Goal: Task Accomplishment & Management: Use online tool/utility

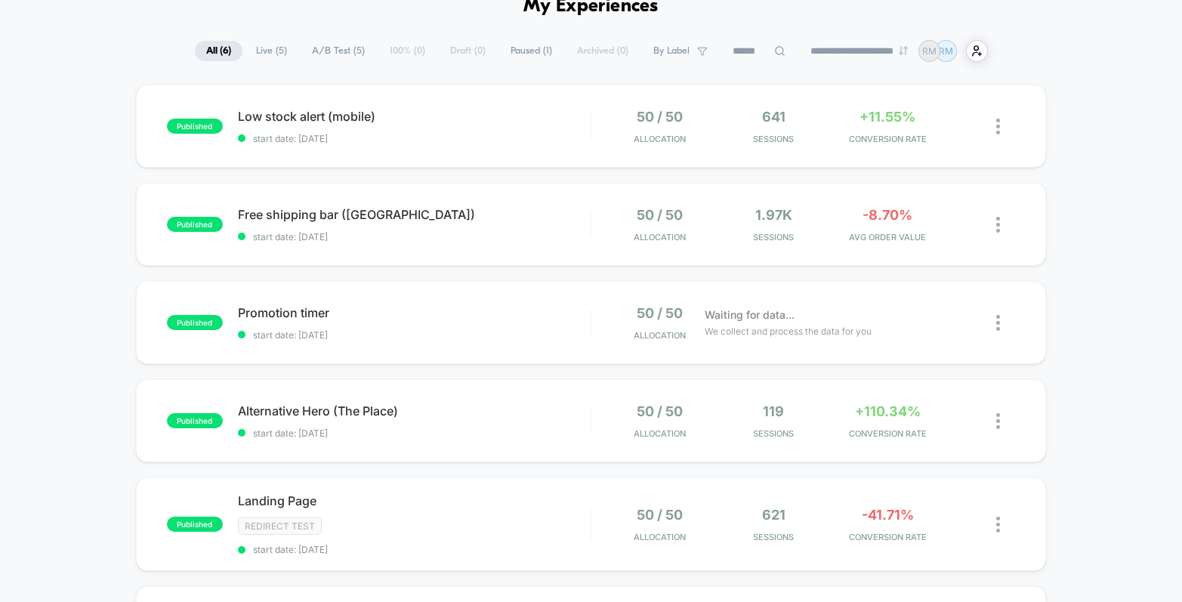
scroll to position [105, 0]
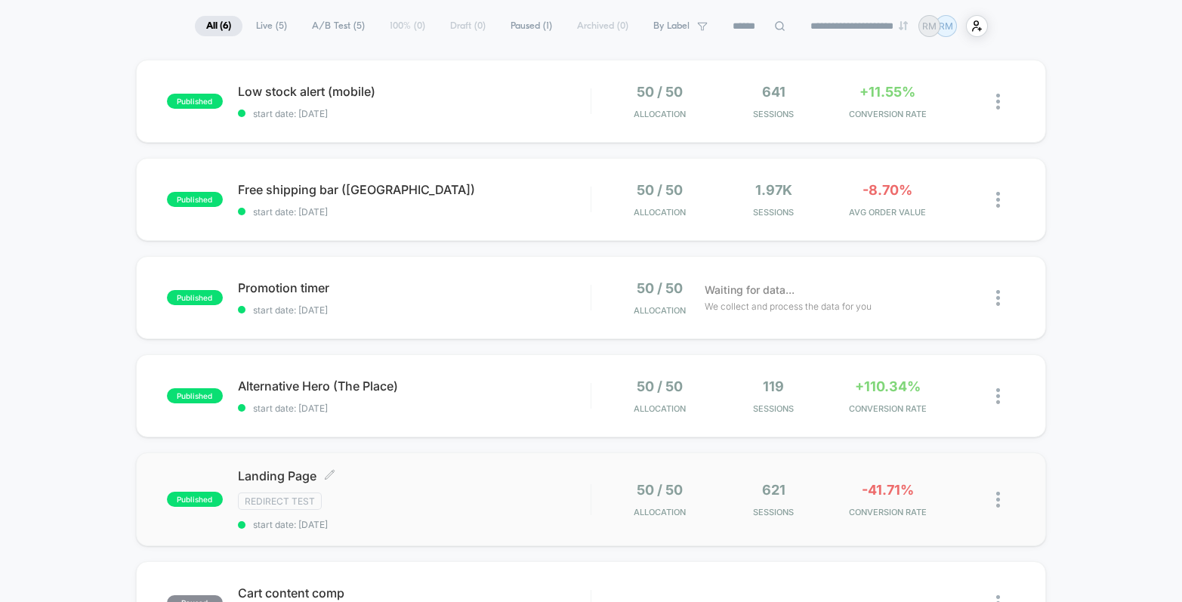
click at [537, 508] on div "Landing Page Click to edit experience details Click to edit experience details …" at bounding box center [414, 499] width 353 height 62
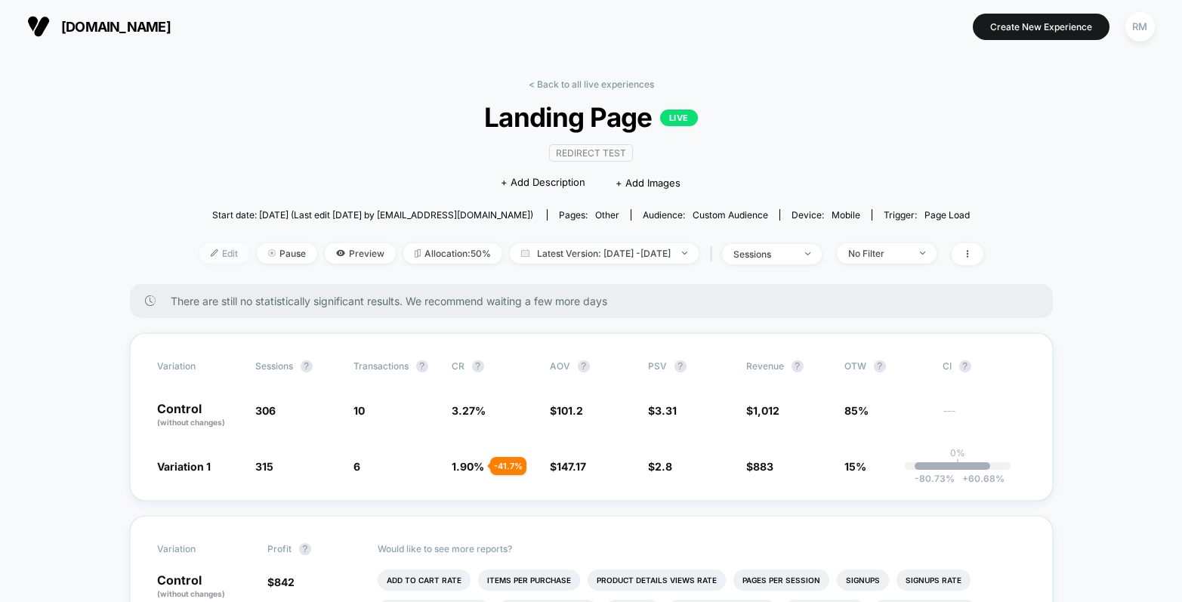
click at [199, 254] on span "Edit" at bounding box center [224, 253] width 50 height 20
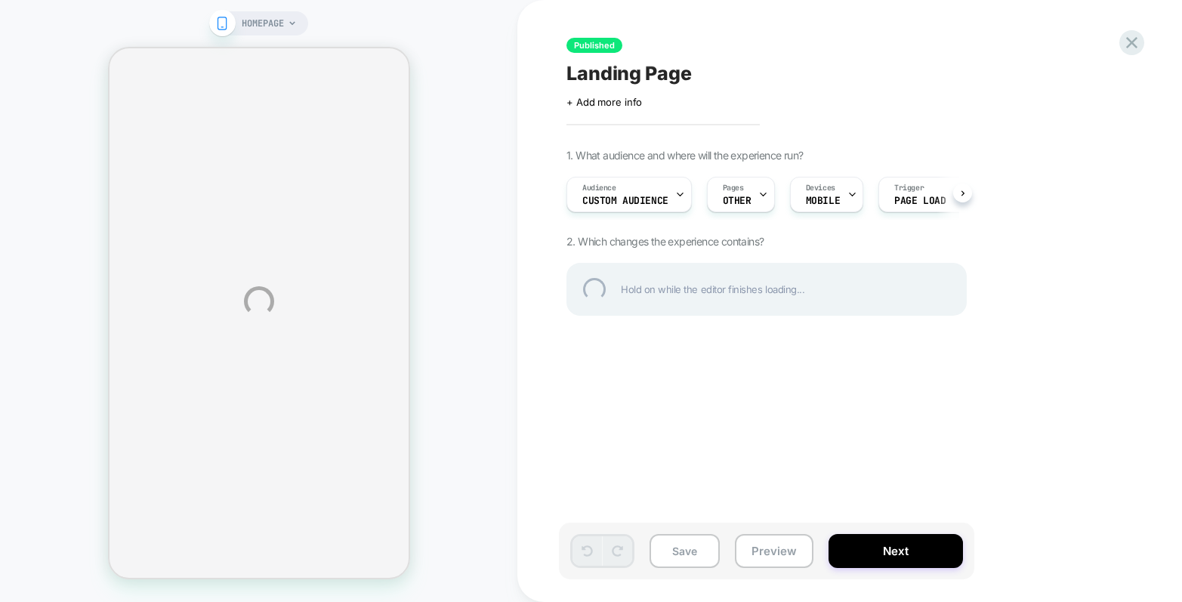
click at [616, 199] on div "HOMEPAGE Published Landing Page Click to edit experience details + Add more inf…" at bounding box center [591, 301] width 1182 height 602
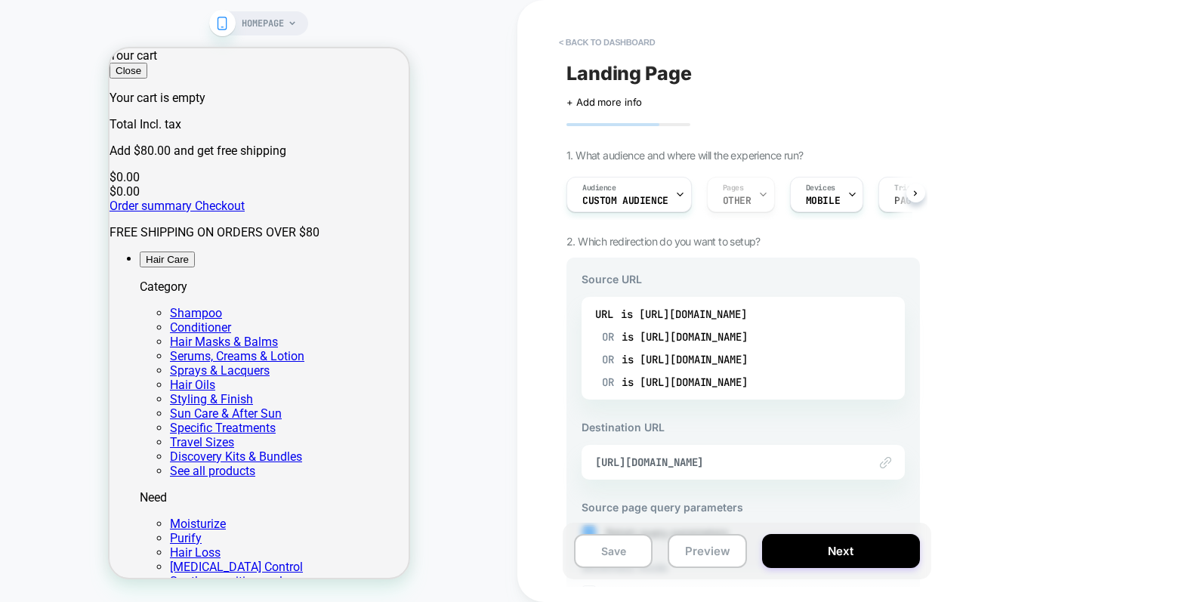
click at [677, 193] on icon at bounding box center [679, 194] width 5 height 3
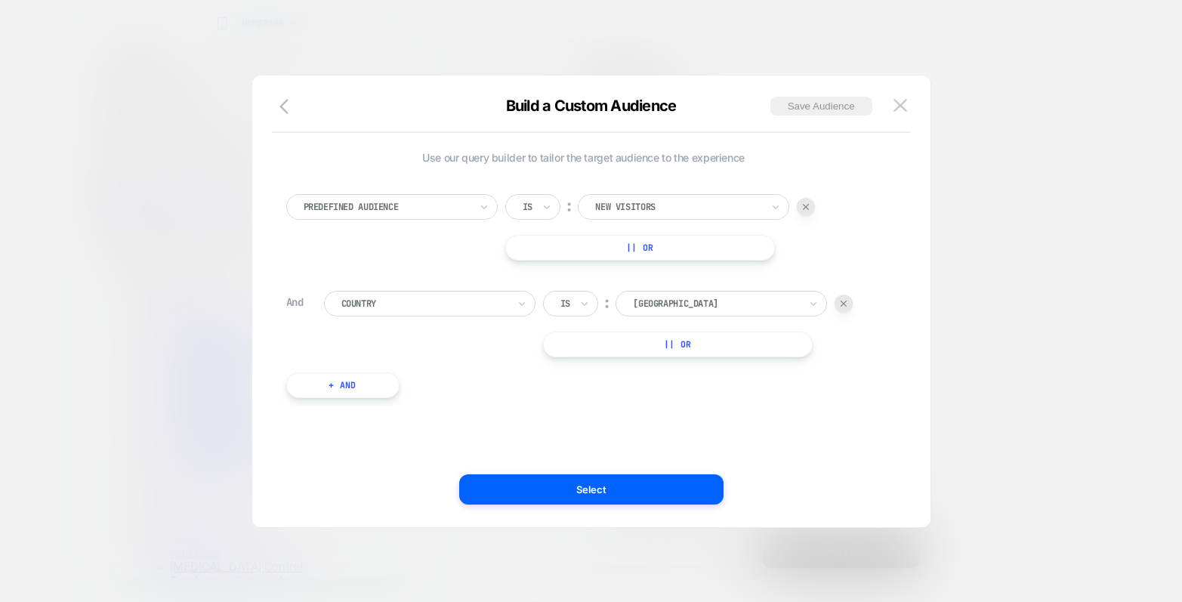
click at [363, 393] on button "+ And" at bounding box center [342, 385] width 113 height 26
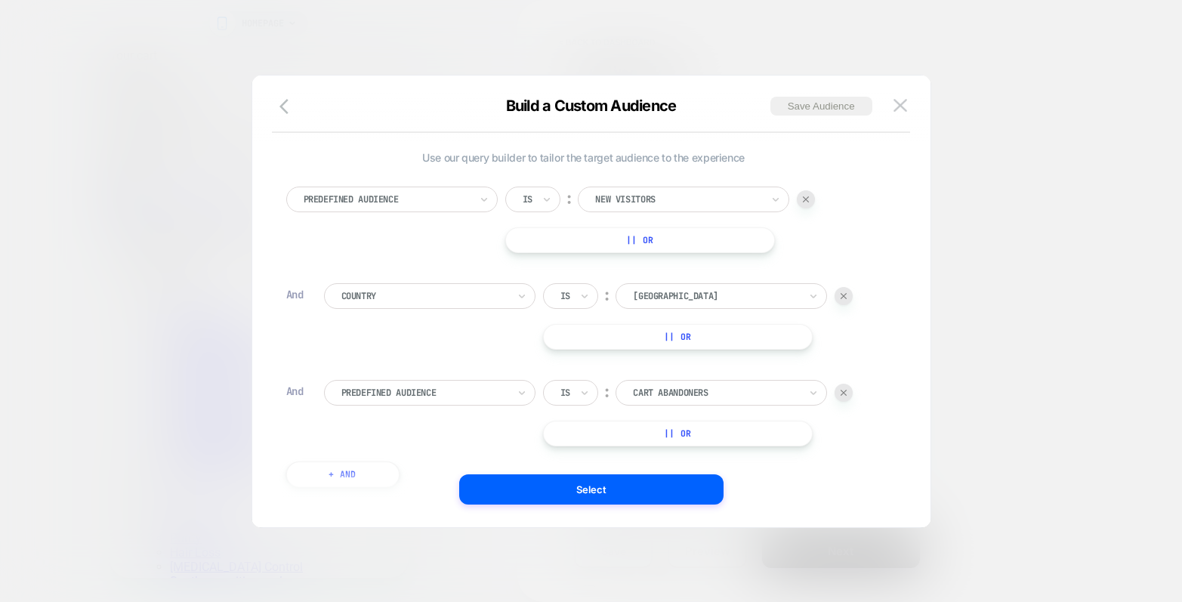
scroll to position [15, 0]
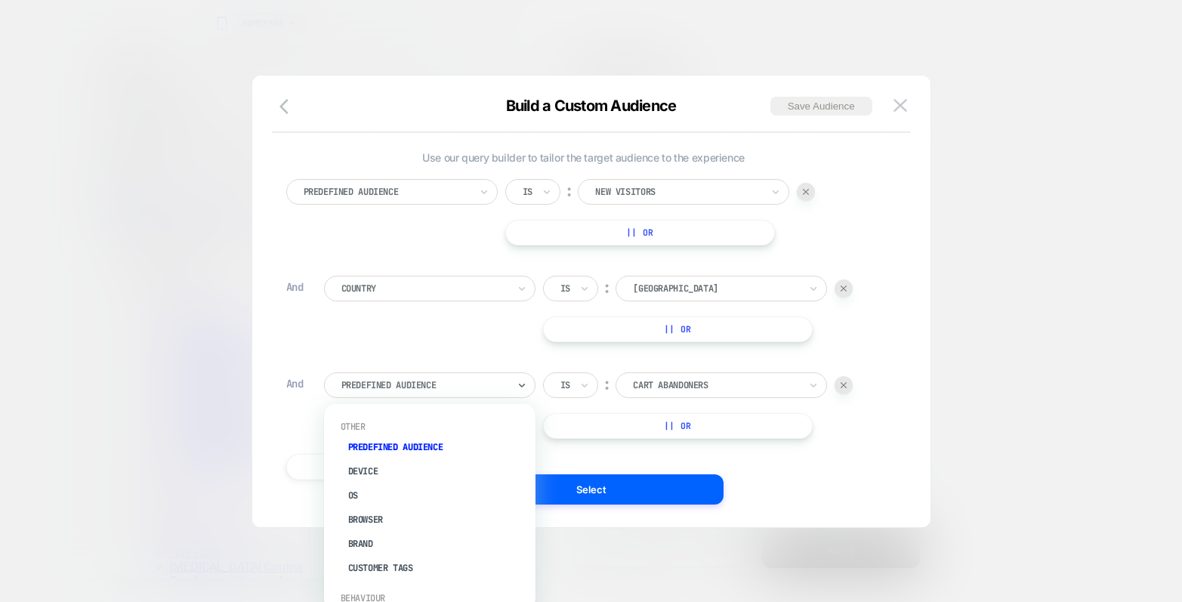
click at [492, 388] on div at bounding box center [424, 385] width 166 height 14
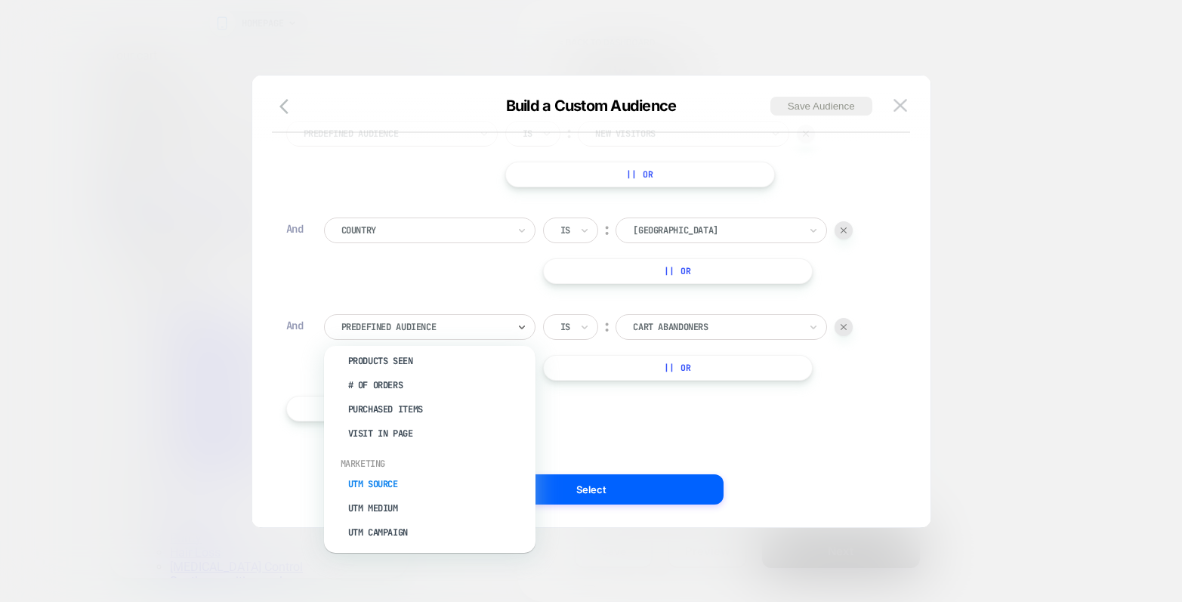
scroll to position [516, 0]
click at [392, 474] on div "UTM Source" at bounding box center [437, 482] width 196 height 24
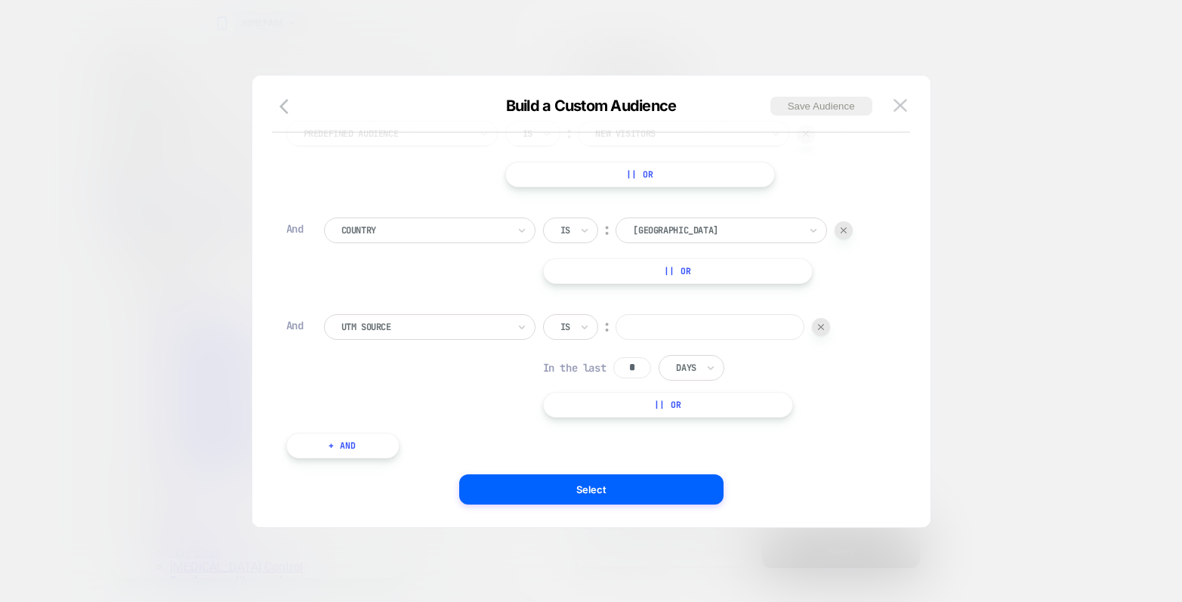
click at [665, 329] on input at bounding box center [710, 327] width 189 height 26
click at [431, 325] on div at bounding box center [424, 327] width 166 height 14
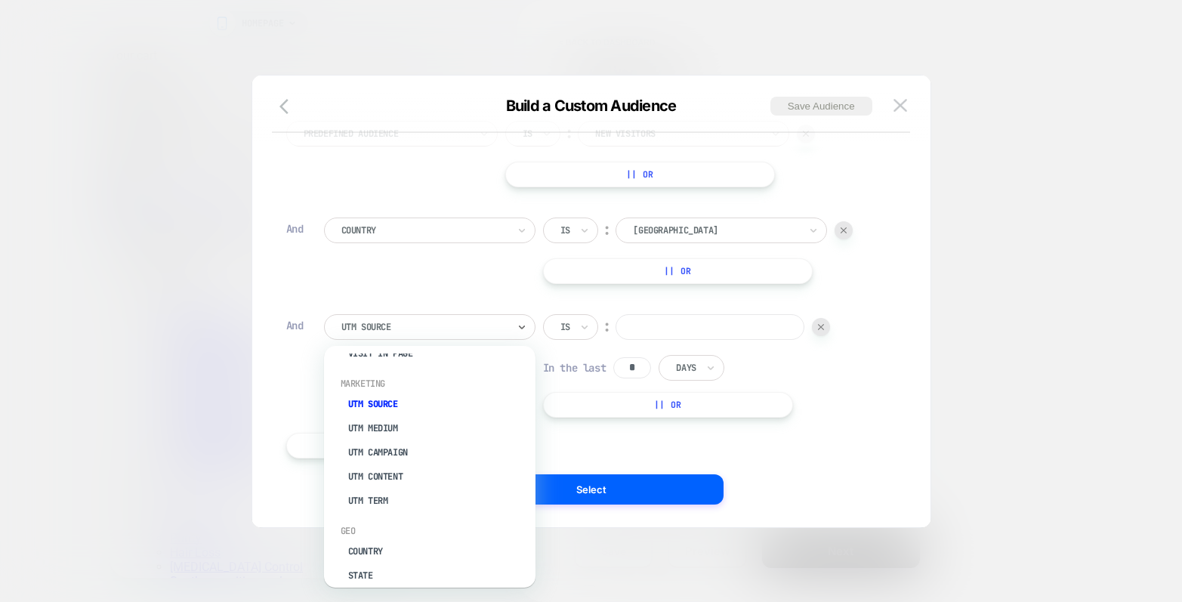
scroll to position [598, 0]
click at [409, 412] on div "UTM Medium" at bounding box center [437, 424] width 196 height 24
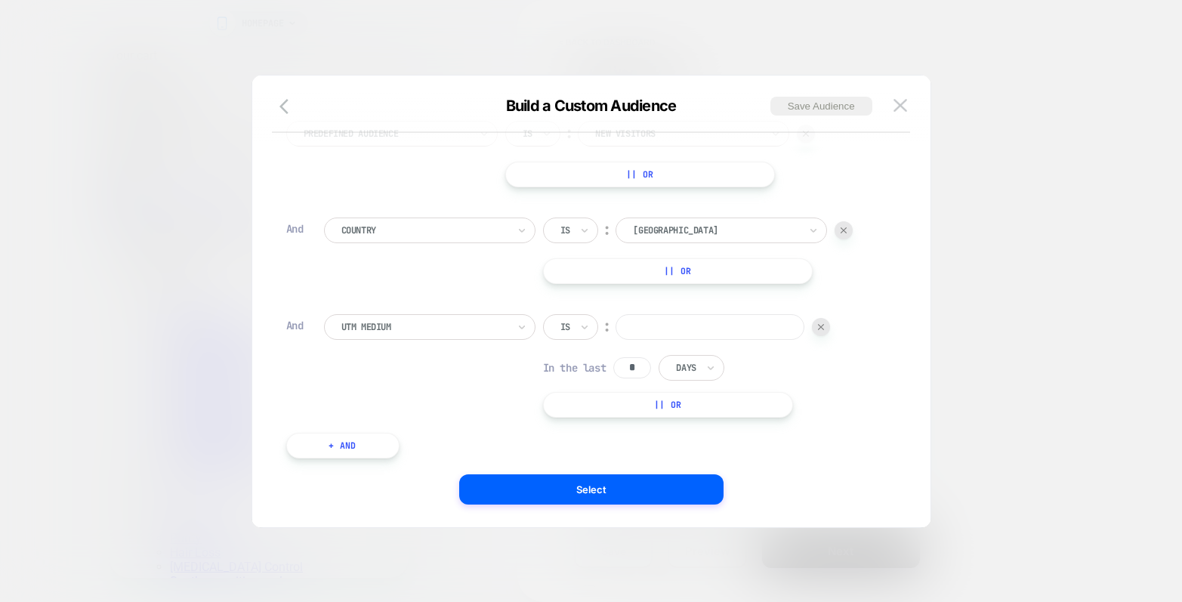
click at [717, 324] on input at bounding box center [710, 327] width 189 height 26
click at [446, 337] on div "UTM Medium" at bounding box center [429, 327] width 211 height 26
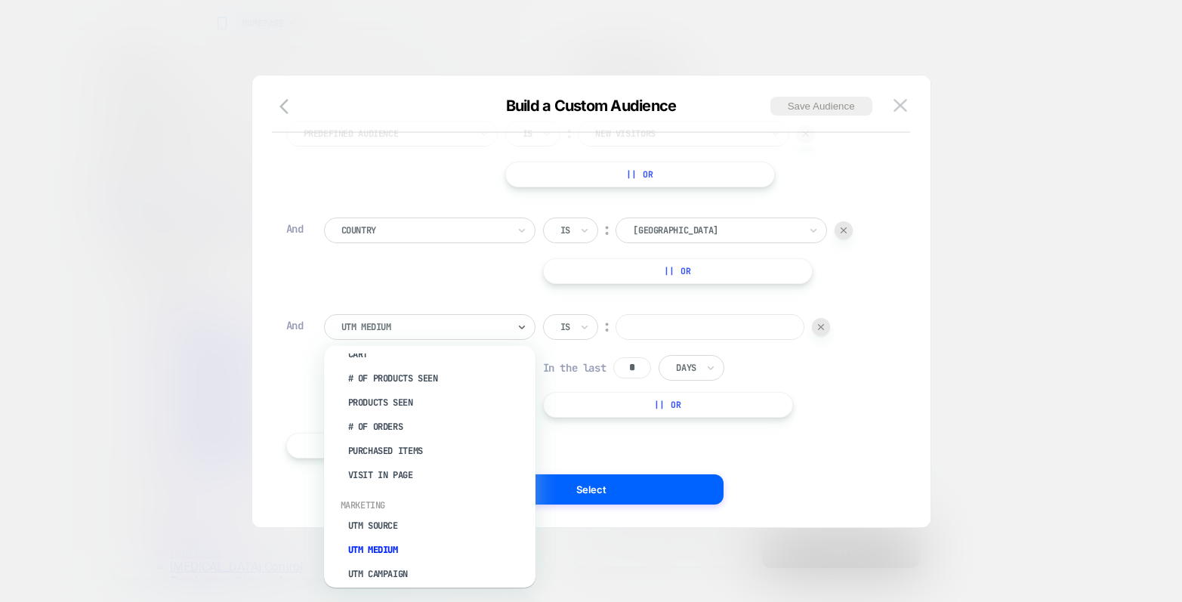
scroll to position [474, 0]
click at [412, 517] on div "UTM Source" at bounding box center [437, 524] width 196 height 24
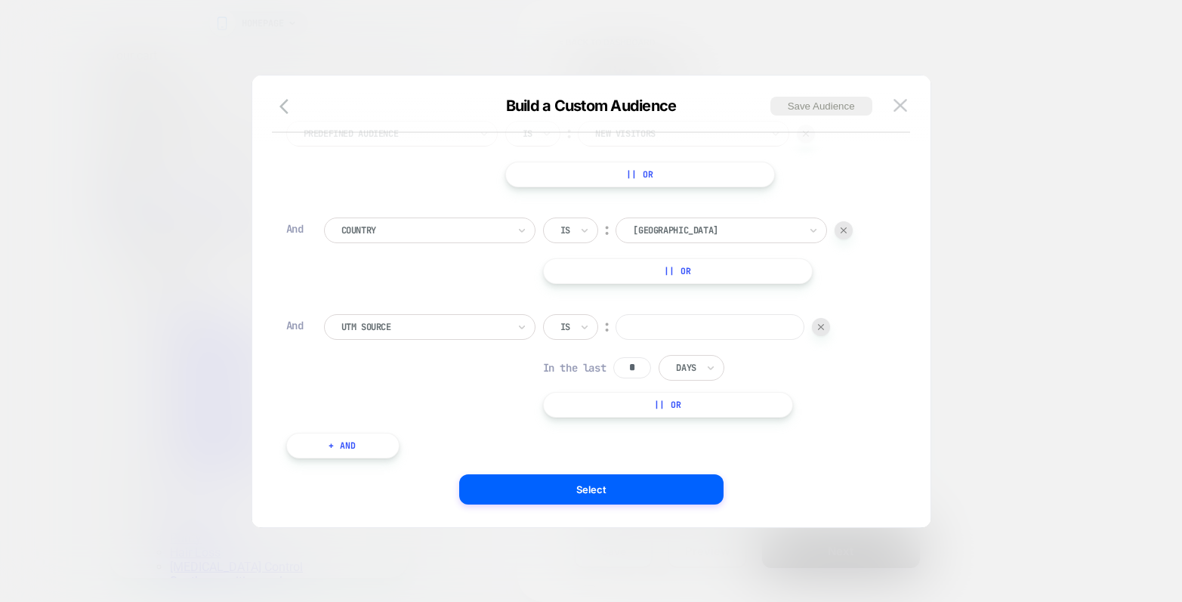
click at [686, 325] on input at bounding box center [710, 327] width 189 height 26
type input "********"
click at [693, 405] on button "|| Or" at bounding box center [668, 405] width 250 height 26
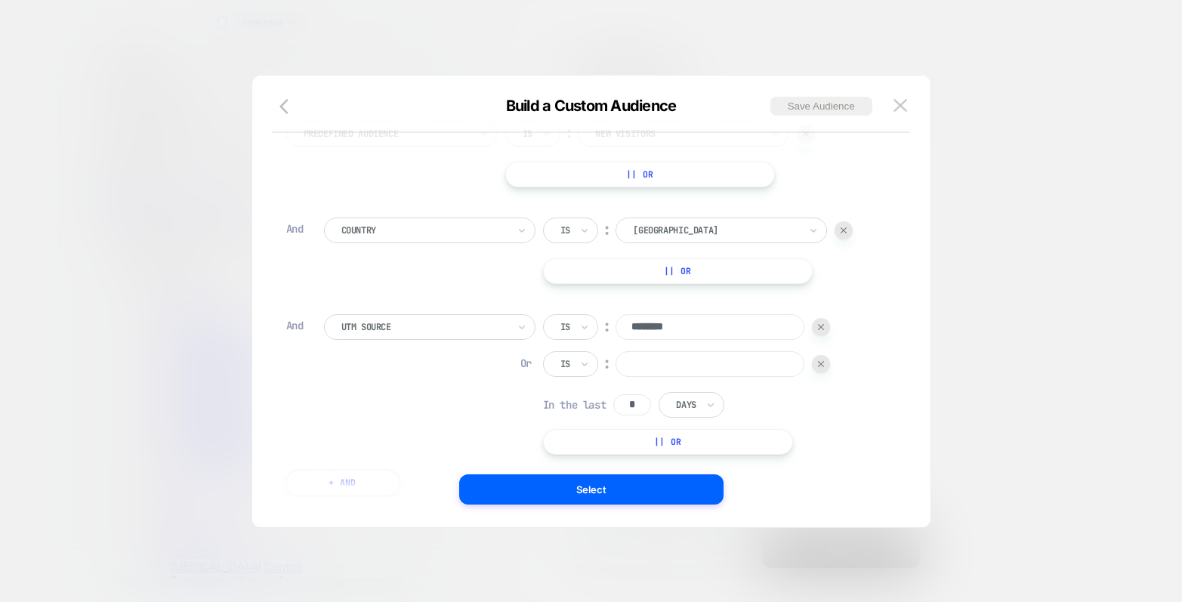
click at [671, 367] on input at bounding box center [710, 364] width 189 height 26
type input "*********"
click at [640, 403] on input "*" at bounding box center [632, 404] width 38 height 21
type input "*"
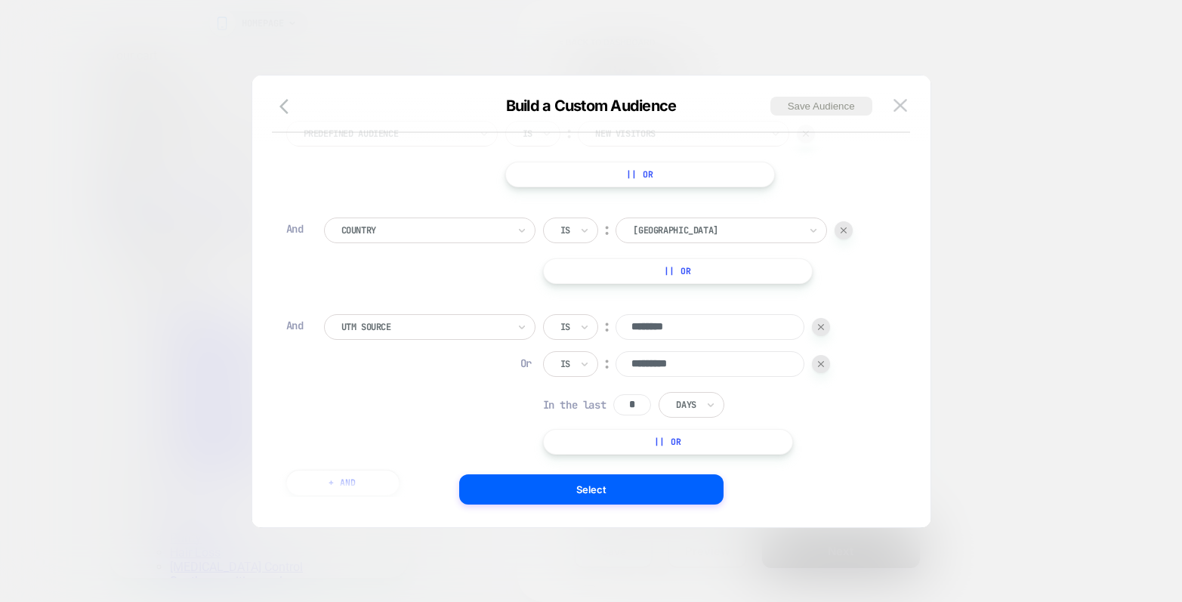
click at [662, 447] on button "|| Or" at bounding box center [668, 442] width 250 height 26
click at [646, 403] on input at bounding box center [710, 401] width 189 height 26
type input "****"
click at [643, 437] on input "*" at bounding box center [632, 441] width 38 height 21
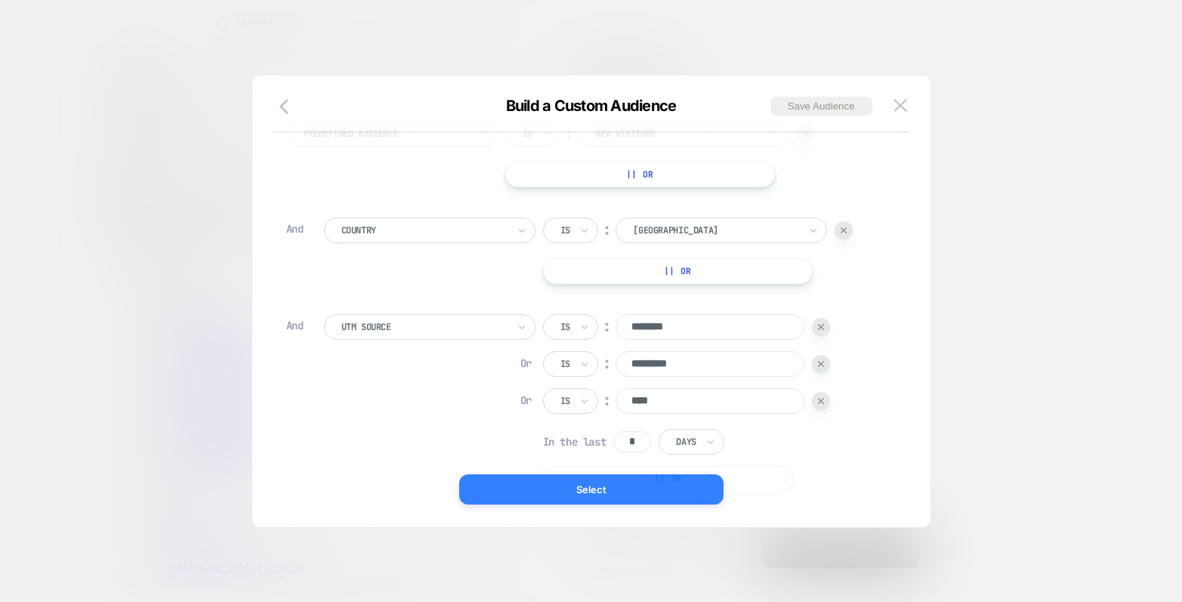
type input "*"
click at [634, 490] on button "Select" at bounding box center [591, 489] width 264 height 30
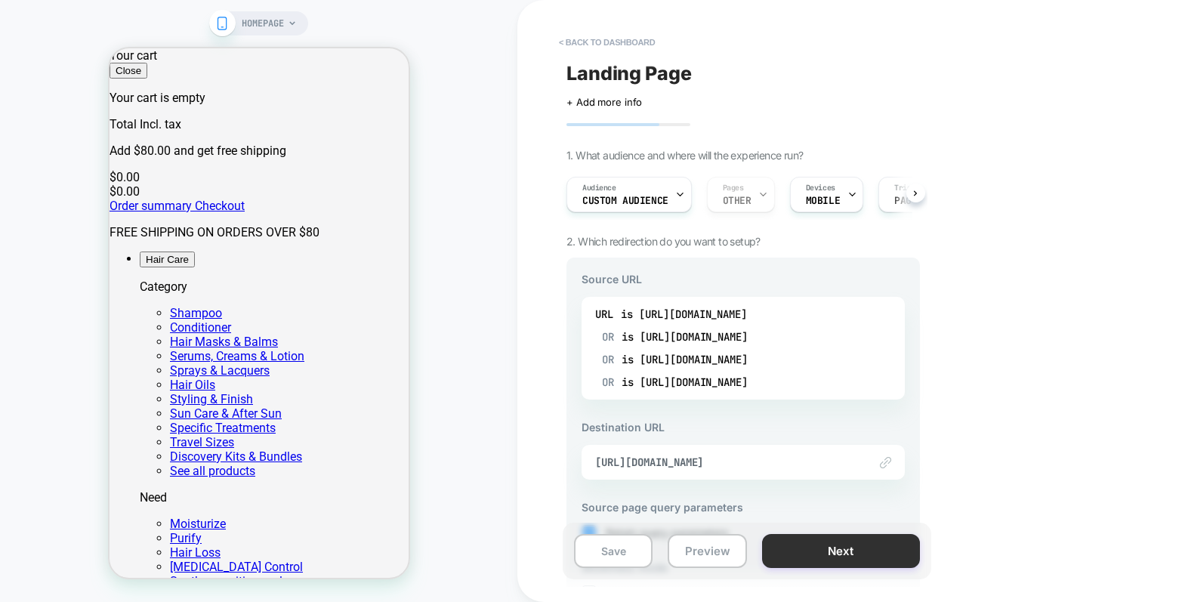
click at [862, 552] on button "Next" at bounding box center [841, 551] width 158 height 34
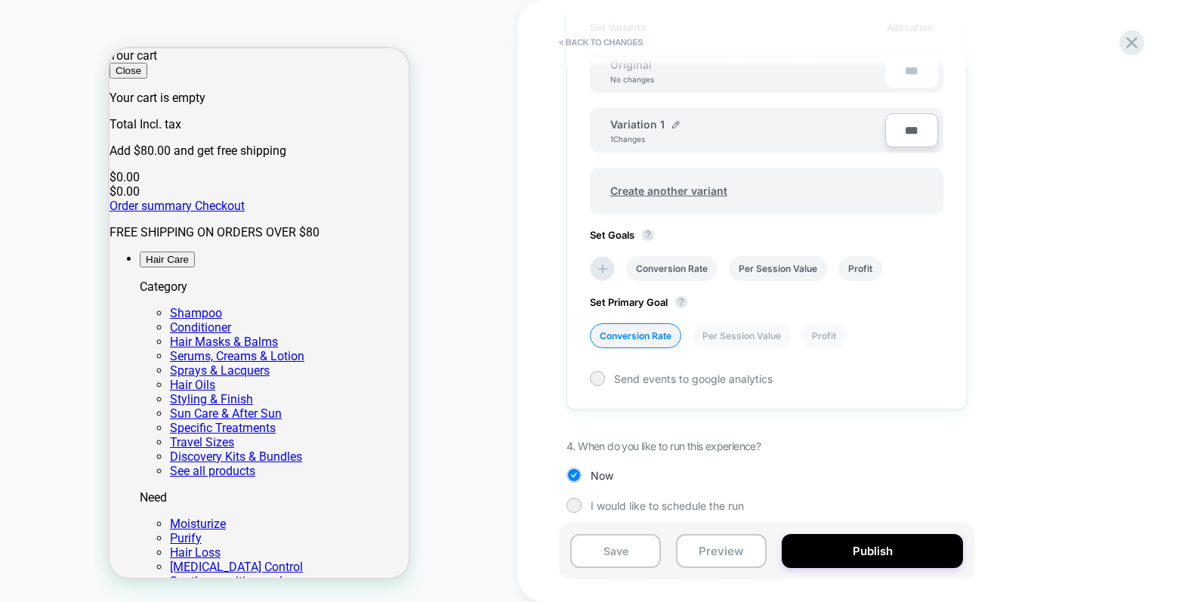
scroll to position [486, 0]
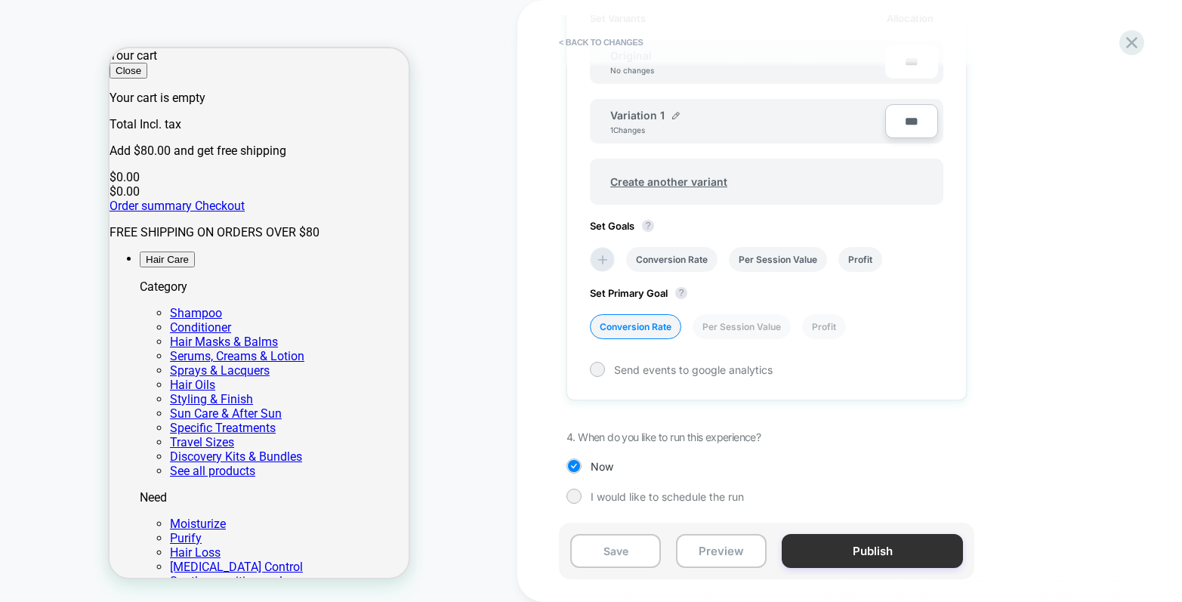
click at [887, 541] on button "Publish" at bounding box center [872, 551] width 181 height 34
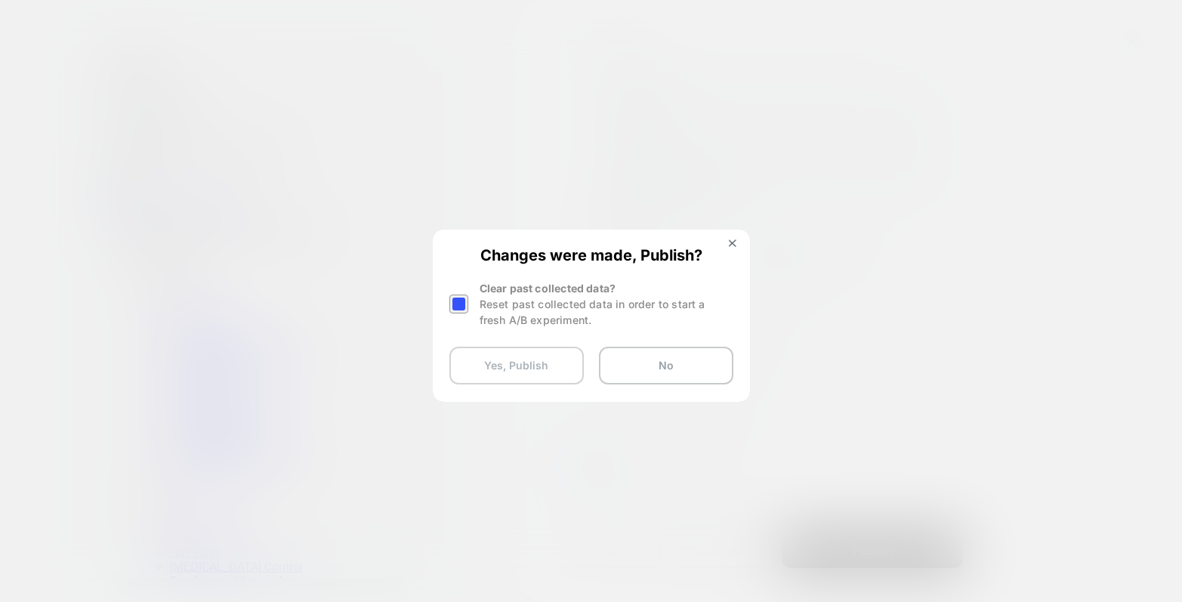
click at [519, 369] on button "Yes, Publish" at bounding box center [516, 366] width 134 height 38
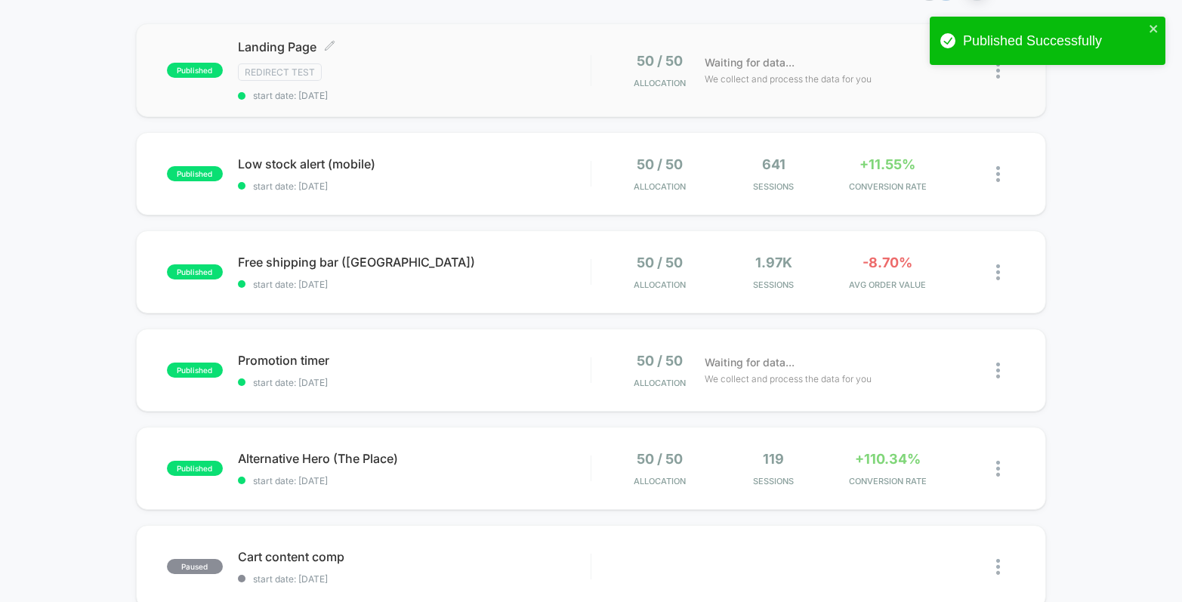
scroll to position [288, 0]
